Goal: Find specific page/section: Find specific page/section

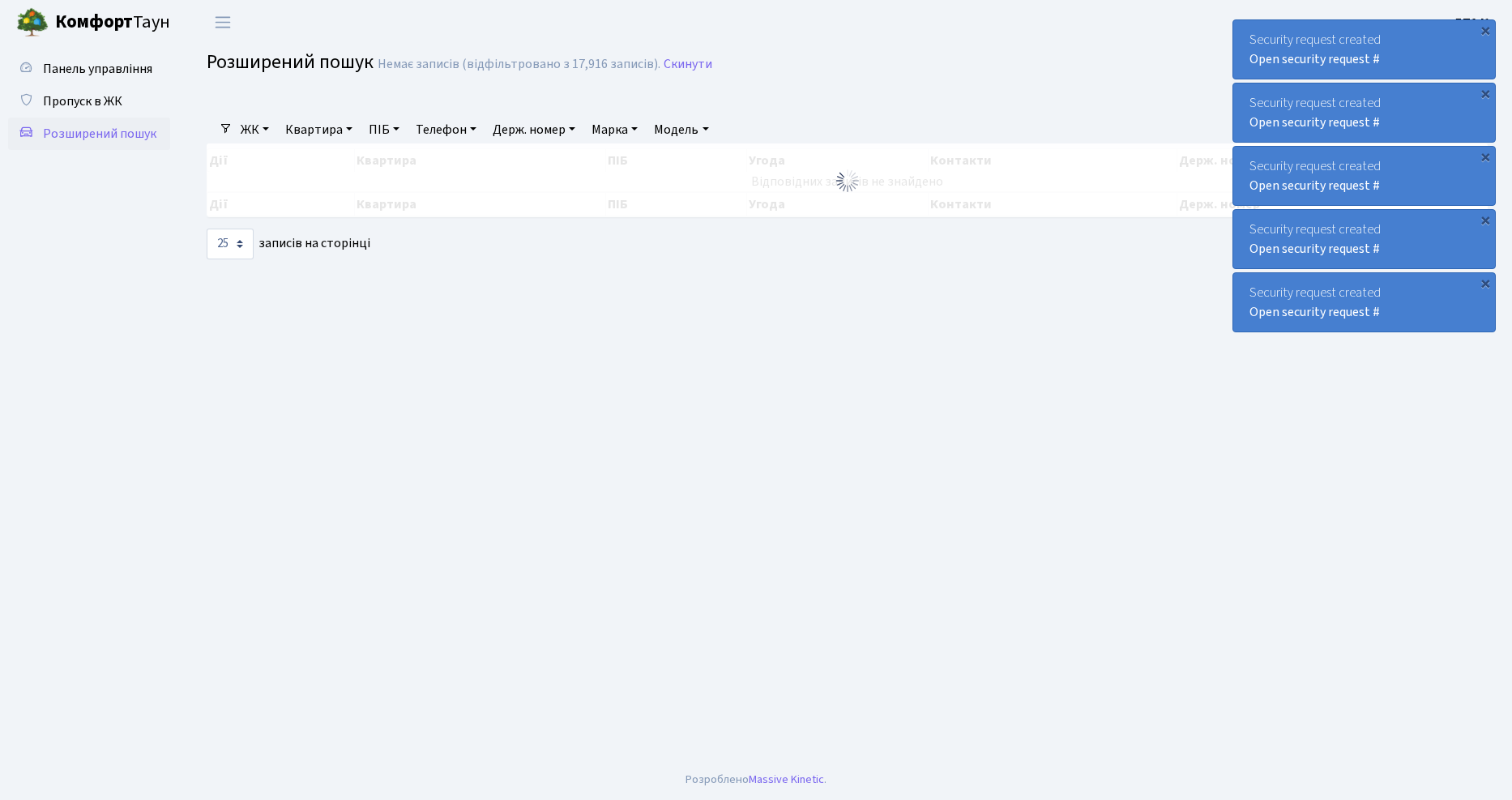
select select "25"
click at [110, 92] on span "Пропуск в ЖК" at bounding box center [82, 101] width 79 height 18
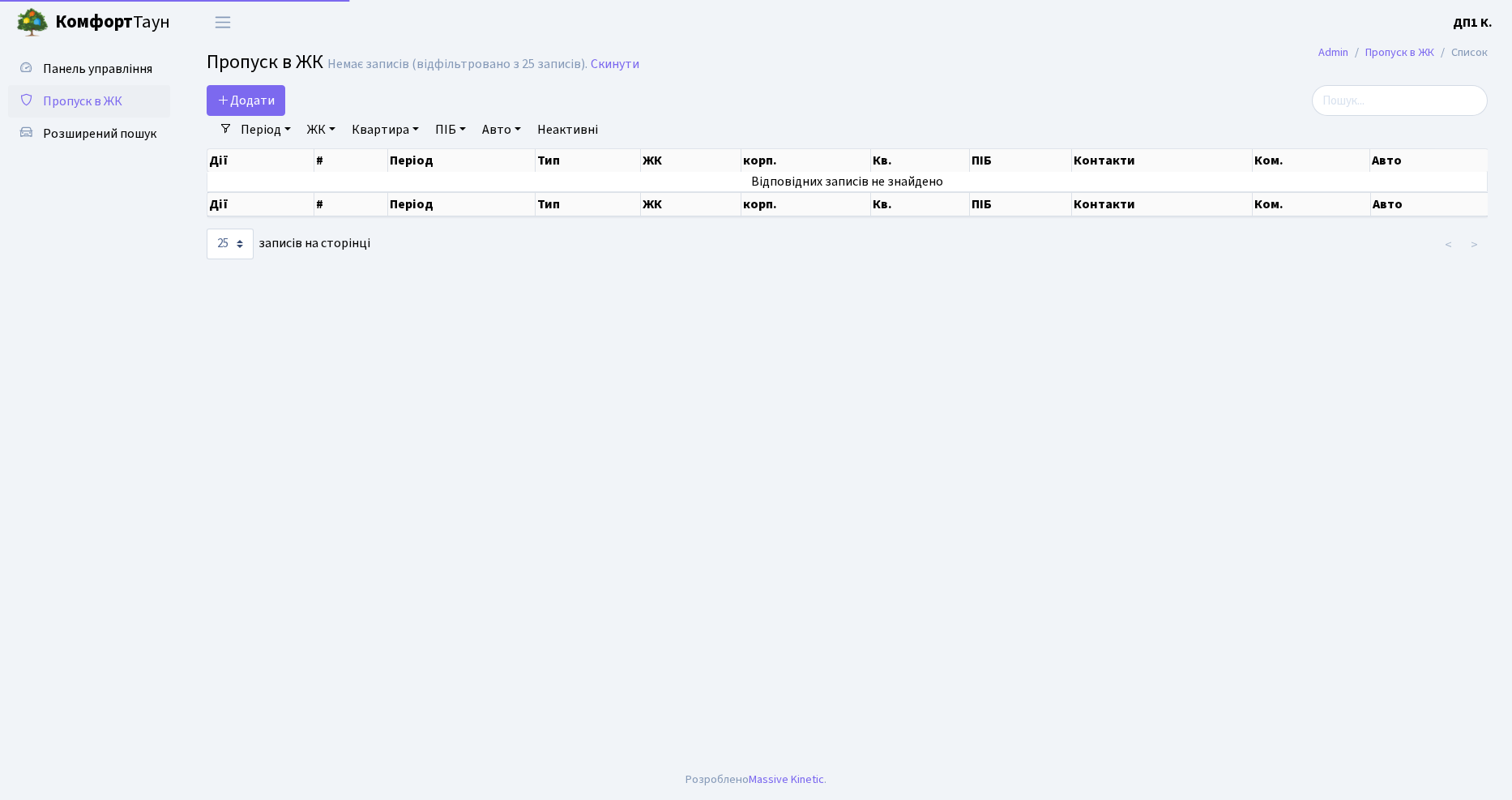
select select "25"
click at [112, 125] on span "Розширений пошук" at bounding box center [99, 134] width 113 height 18
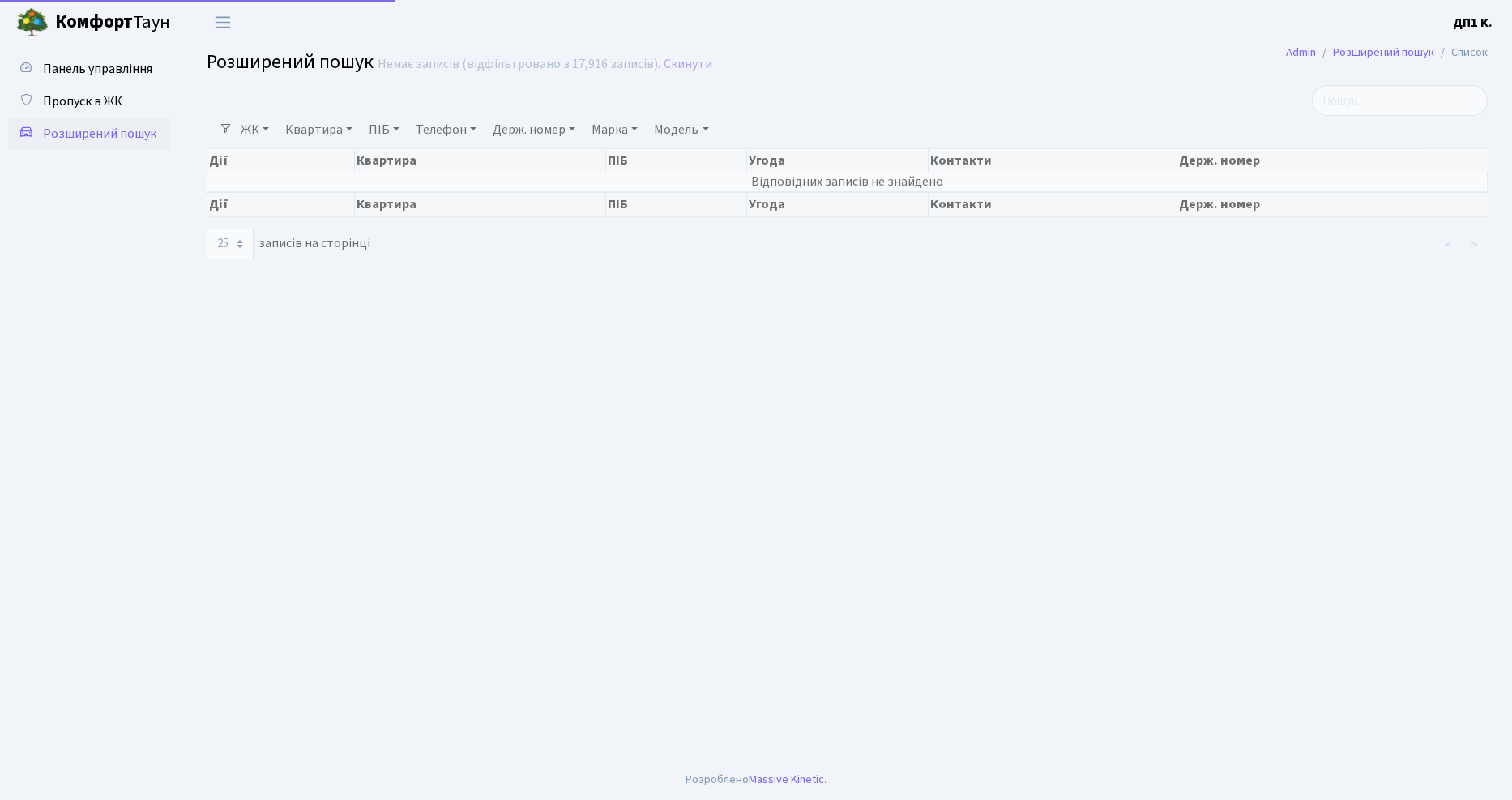
select select "25"
